Goal: Book appointment/travel/reservation

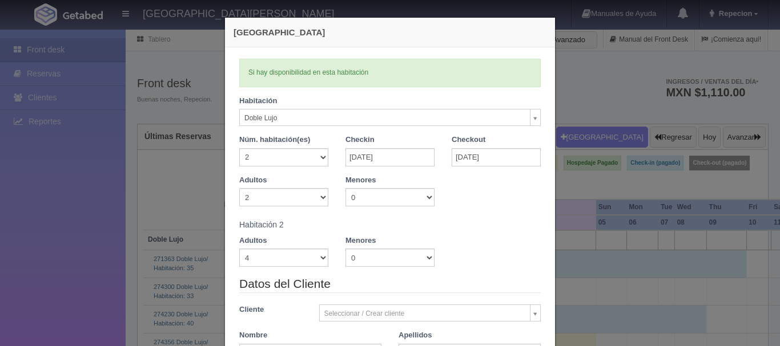
select select "577"
select select "2"
select select "4"
click at [42, 200] on div "Nueva Reserva Verficando disponibilidad Si hay disponibilidad en esta habitació…" at bounding box center [390, 173] width 780 height 346
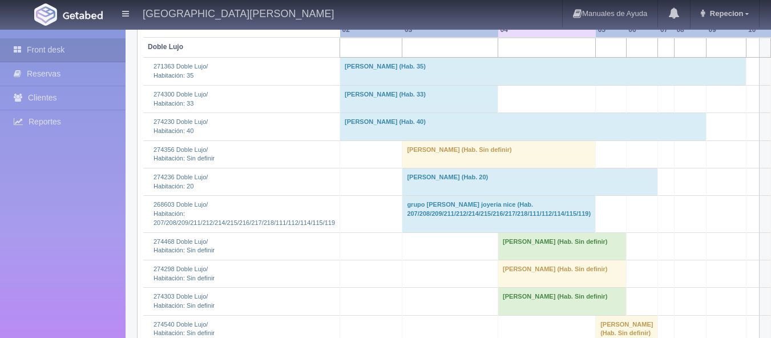
scroll to position [228, 0]
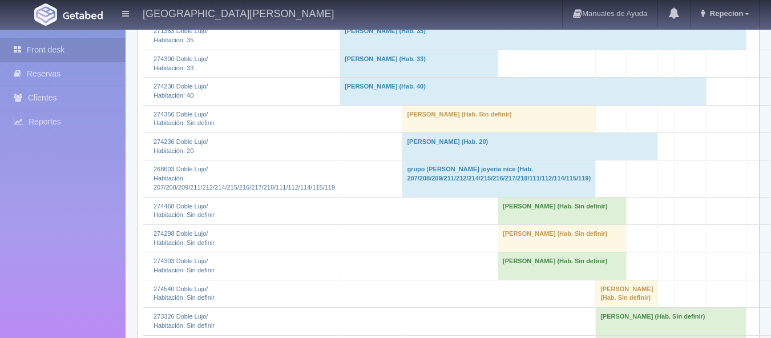
click at [506, 219] on td "[PERSON_NAME] (Hab. Sin definir)" at bounding box center [562, 210] width 128 height 27
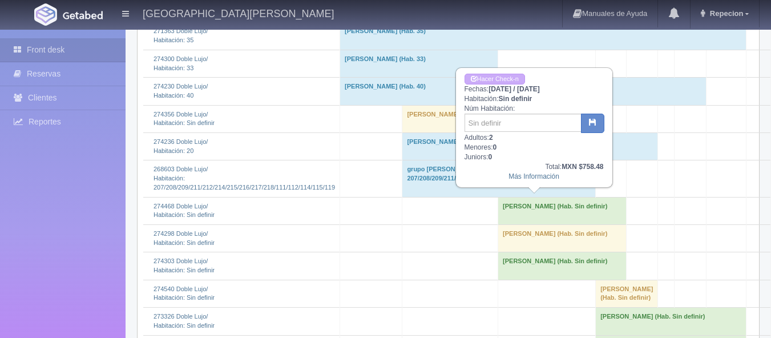
click at [514, 241] on td "[PERSON_NAME] (Hab. Sin definir)" at bounding box center [562, 237] width 128 height 27
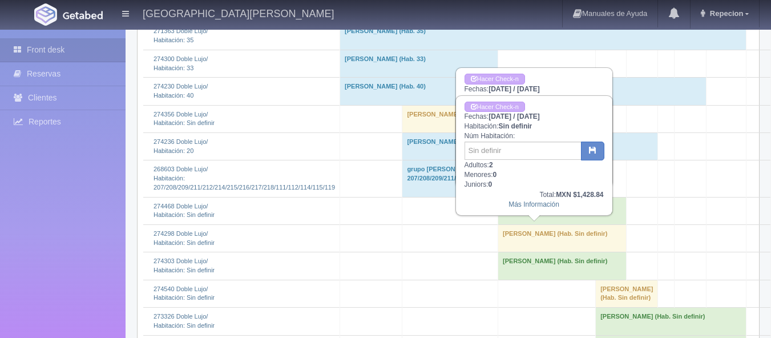
click at [517, 268] on td "[PERSON_NAME] (Hab. Sin definir)" at bounding box center [562, 265] width 128 height 27
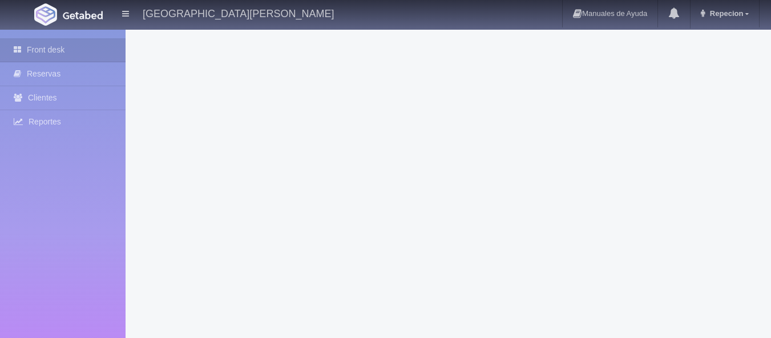
scroll to position [1683, 0]
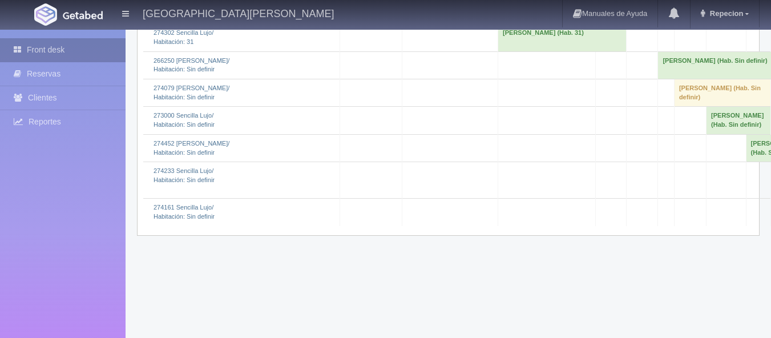
click at [69, 43] on link "Front desk" at bounding box center [63, 49] width 126 height 23
